Goal: Navigation & Orientation: Find specific page/section

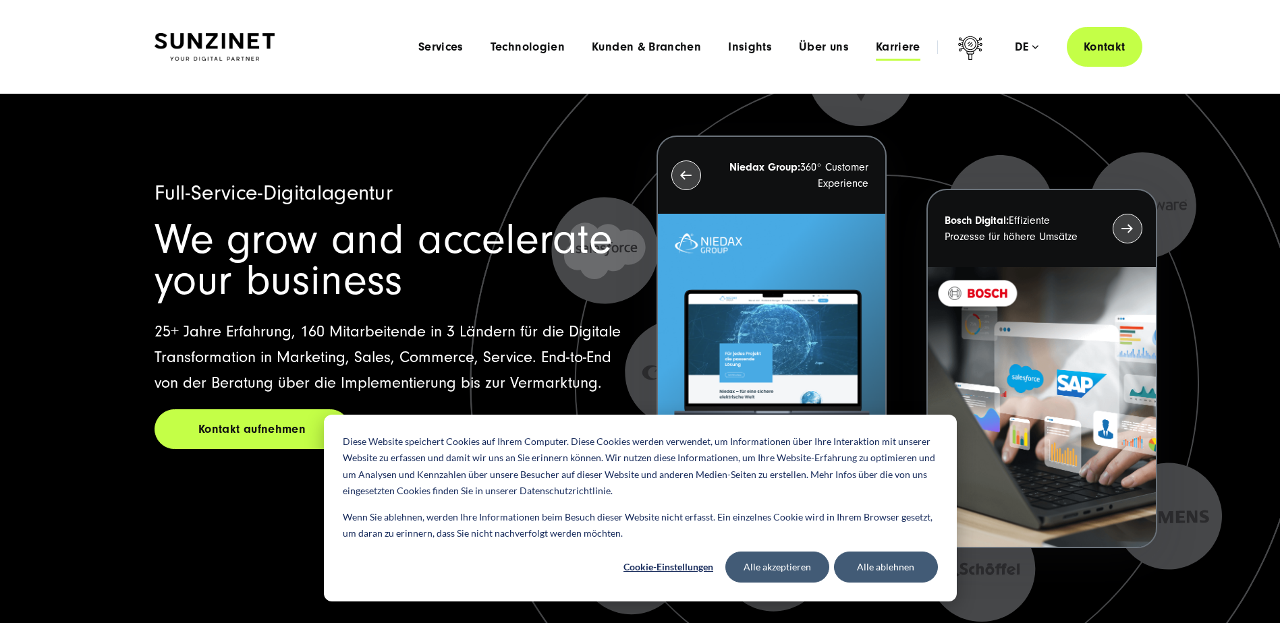
click at [908, 44] on span "Karriere" at bounding box center [898, 46] width 45 height 13
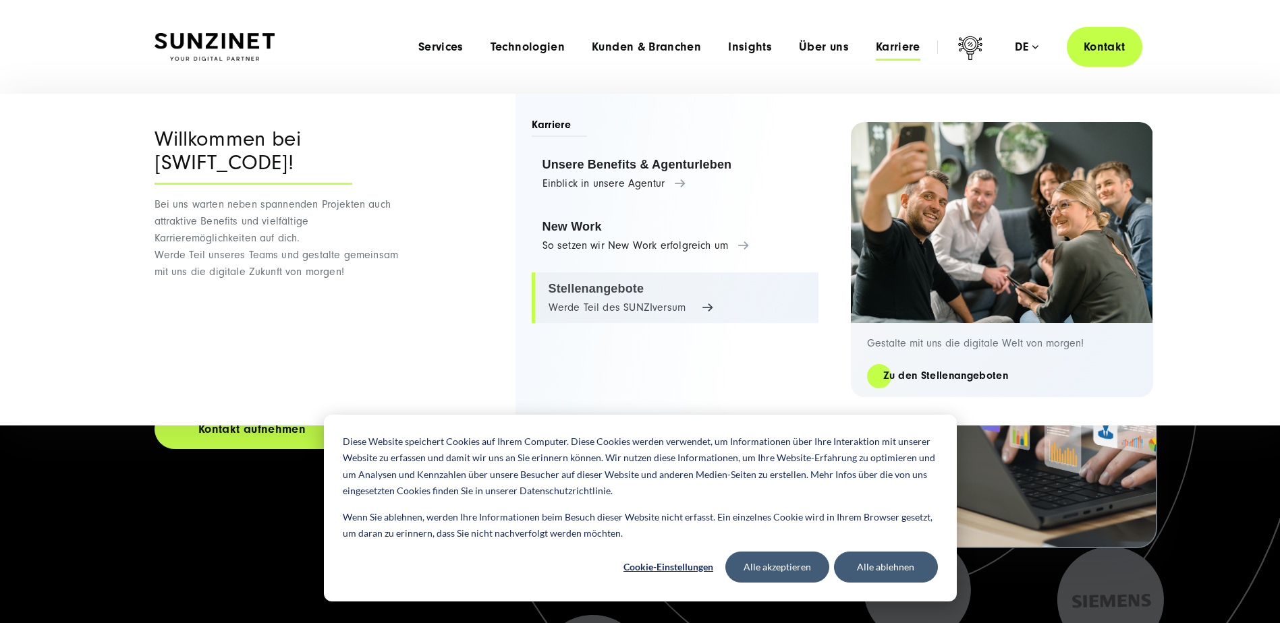
click at [596, 294] on link "Stellenangebote Werde Teil des SUNZIversum" at bounding box center [675, 298] width 287 height 51
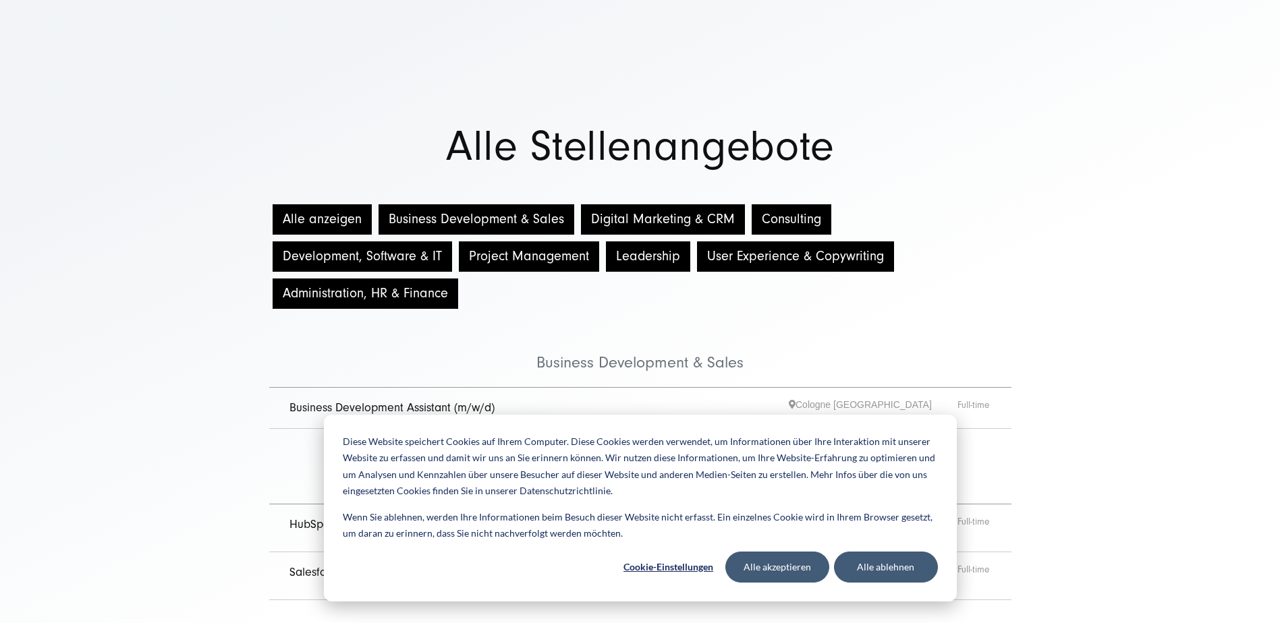
scroll to position [67, 0]
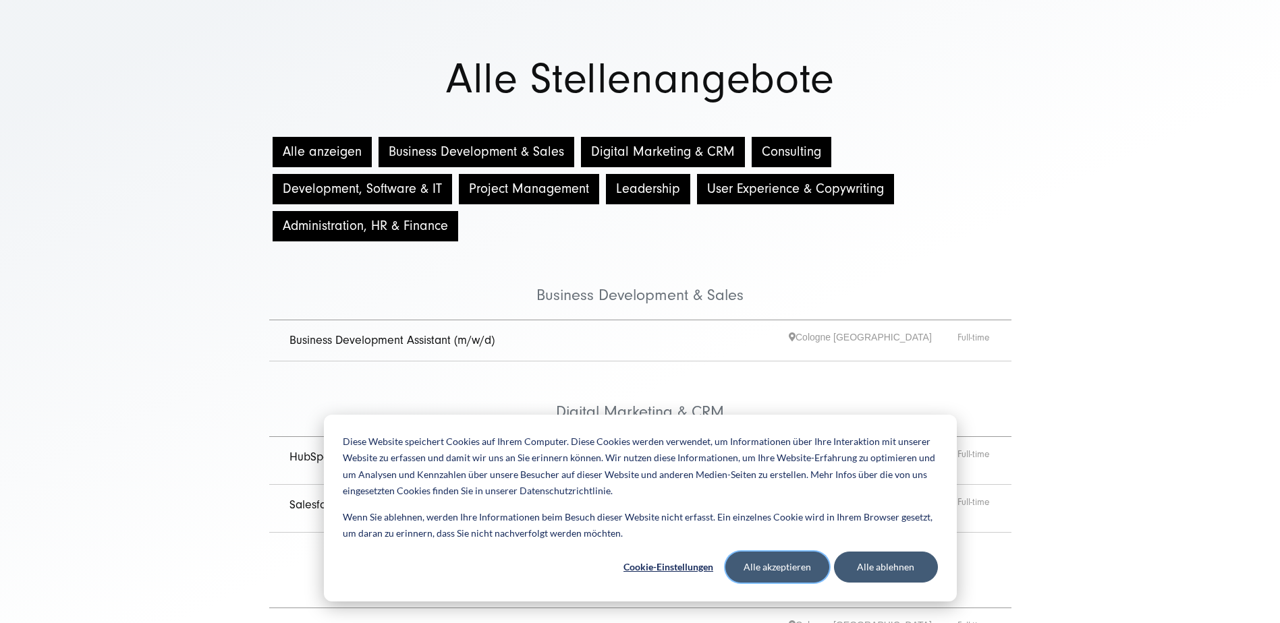
click at [796, 568] on button "Alle akzeptieren" at bounding box center [777, 567] width 104 height 31
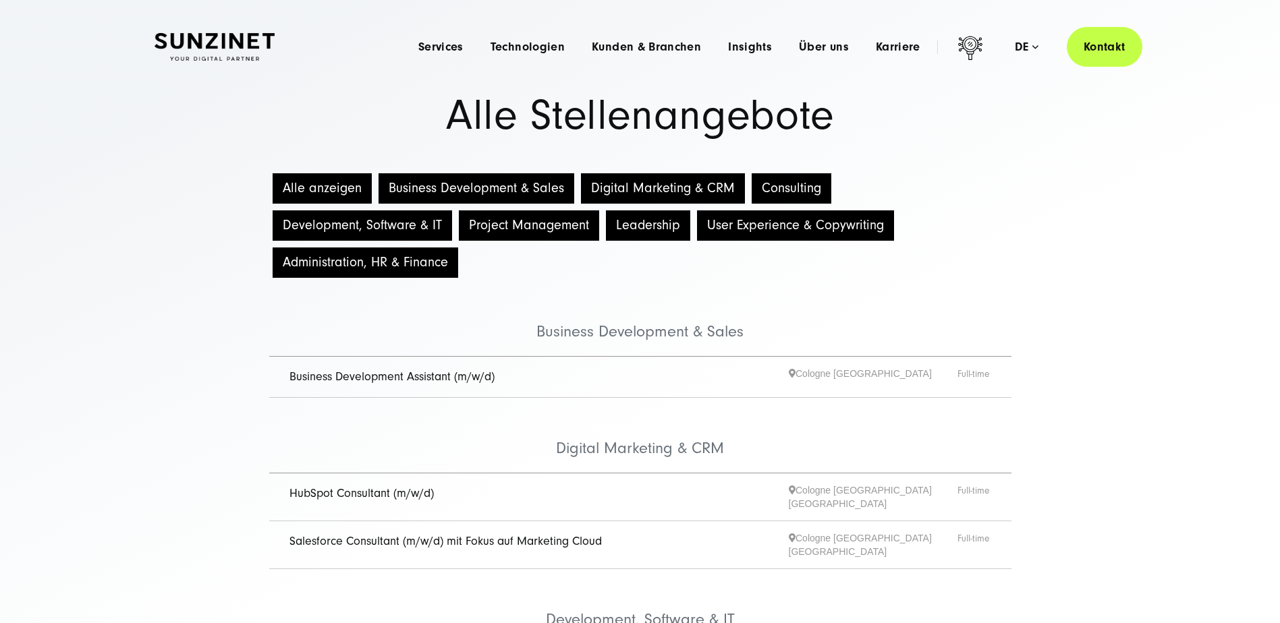
scroll to position [0, 0]
